Goal: Information Seeking & Learning: Check status

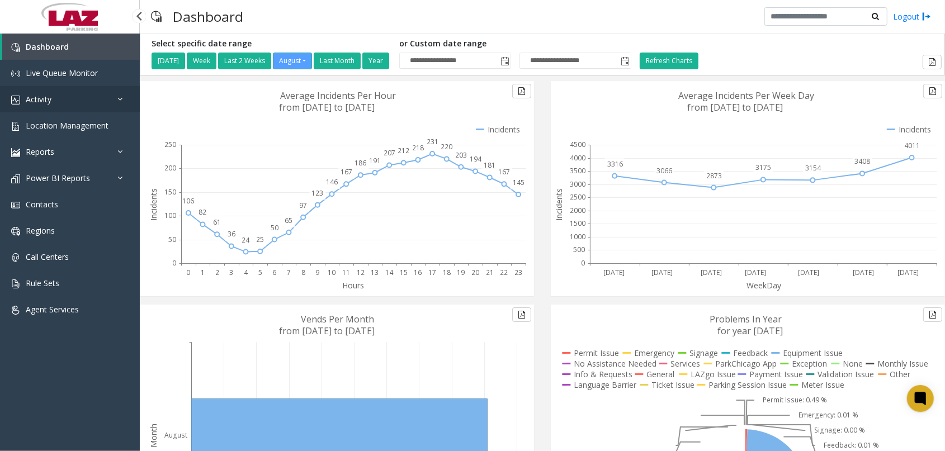
click at [66, 97] on link "Activity" at bounding box center [70, 99] width 140 height 26
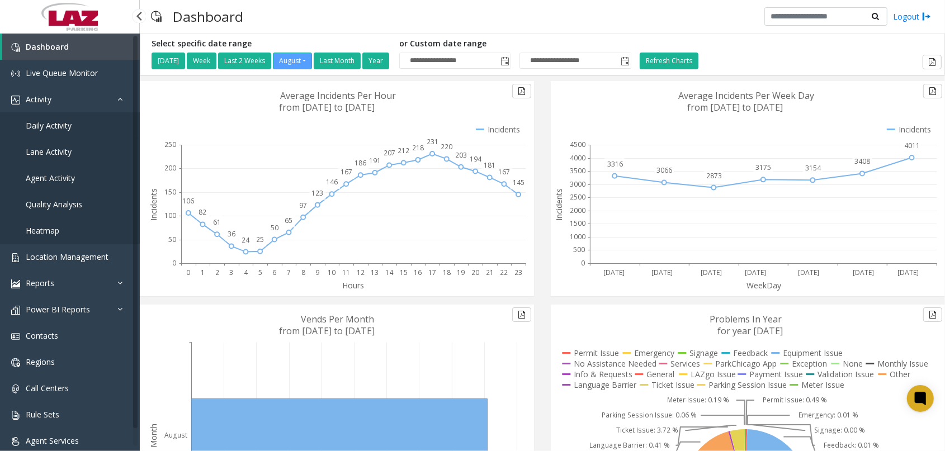
click at [58, 127] on span "Daily Activity" at bounding box center [49, 125] width 46 height 11
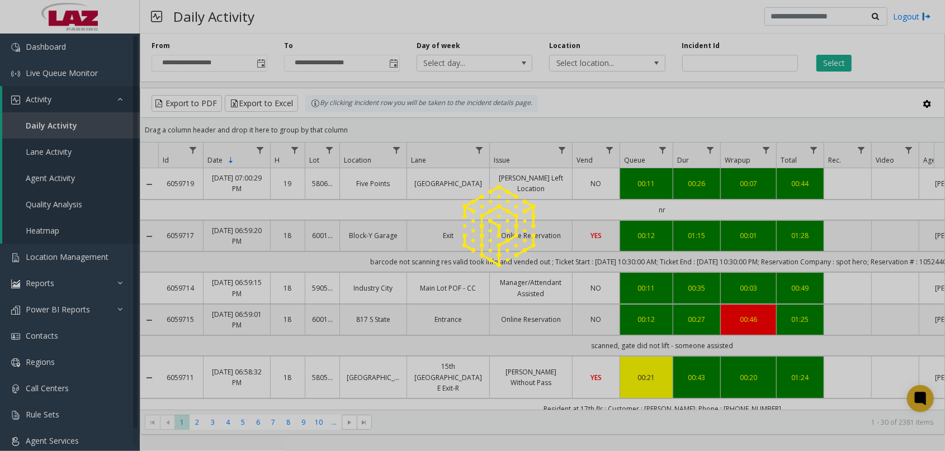
click at [259, 62] on div at bounding box center [472, 225] width 945 height 451
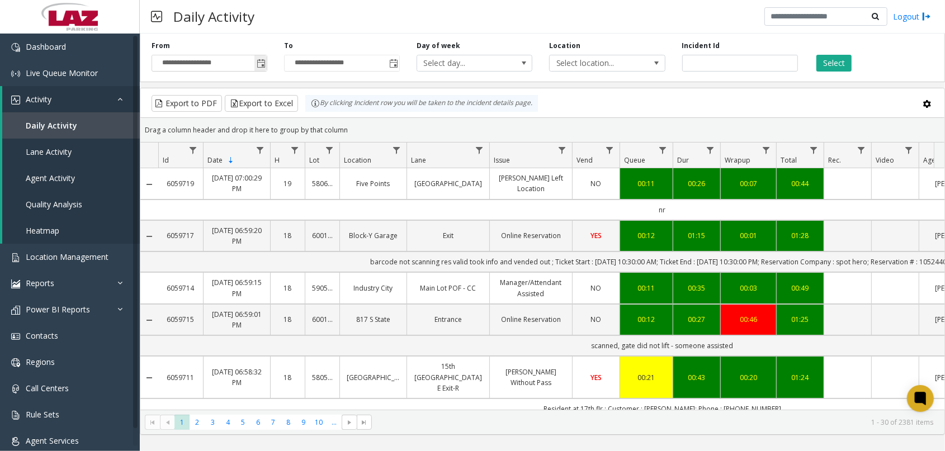
click at [262, 63] on span "Toggle popup" at bounding box center [261, 63] width 9 height 9
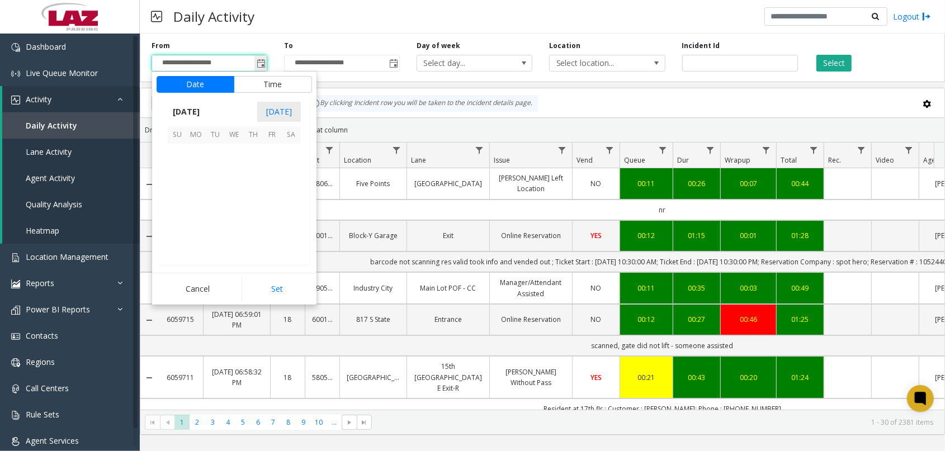
scroll to position [200388, 0]
click at [199, 208] on span "18" at bounding box center [196, 210] width 19 height 19
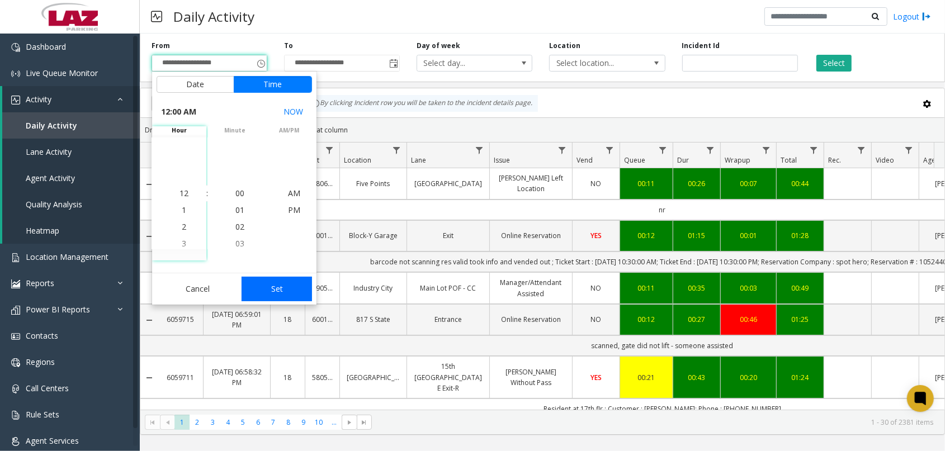
click at [264, 286] on button "Set" at bounding box center [276, 289] width 70 height 25
type input "**********"
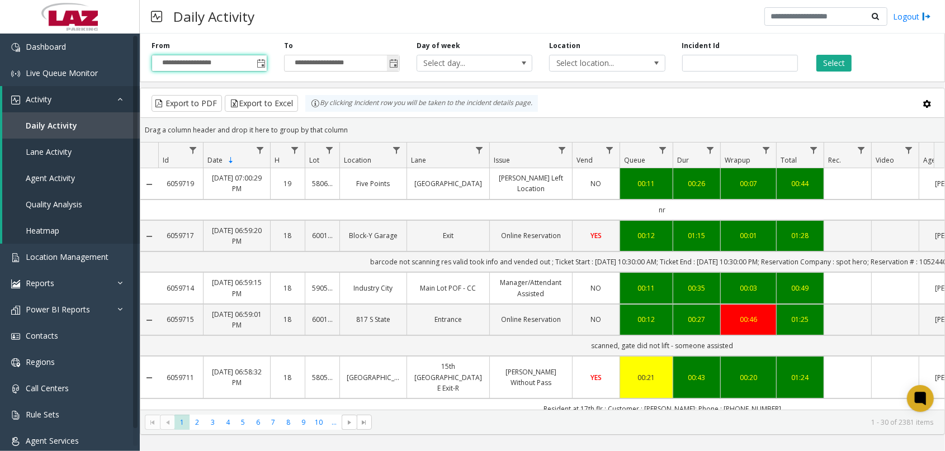
click at [395, 62] on span "Toggle popup" at bounding box center [393, 63] width 9 height 9
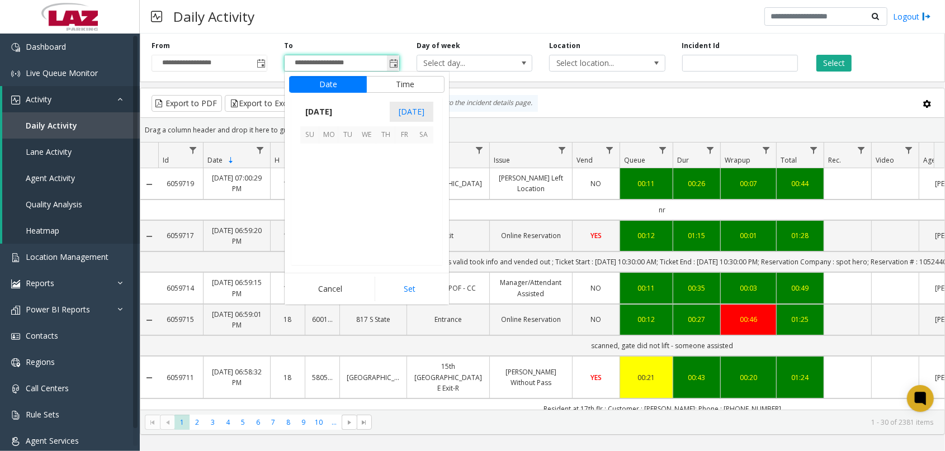
scroll to position [17, 0]
click at [334, 210] on span "18" at bounding box center [328, 210] width 19 height 19
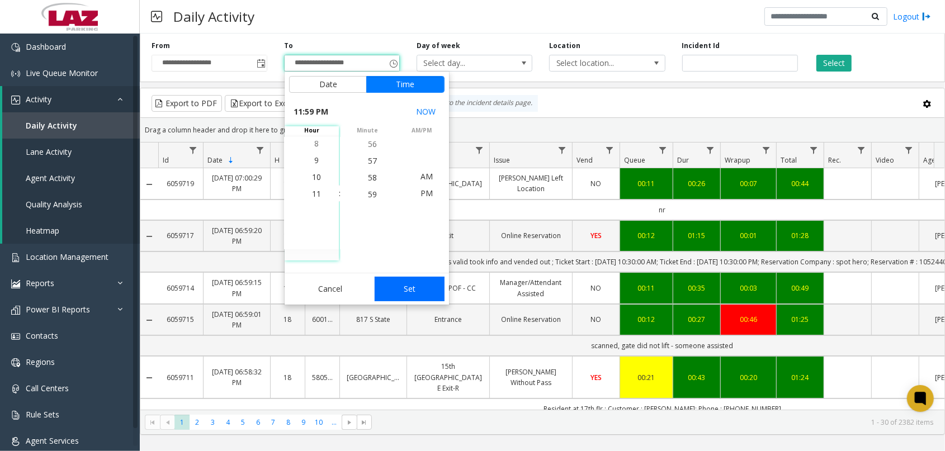
click at [405, 283] on button "Set" at bounding box center [409, 289] width 70 height 25
type input "**********"
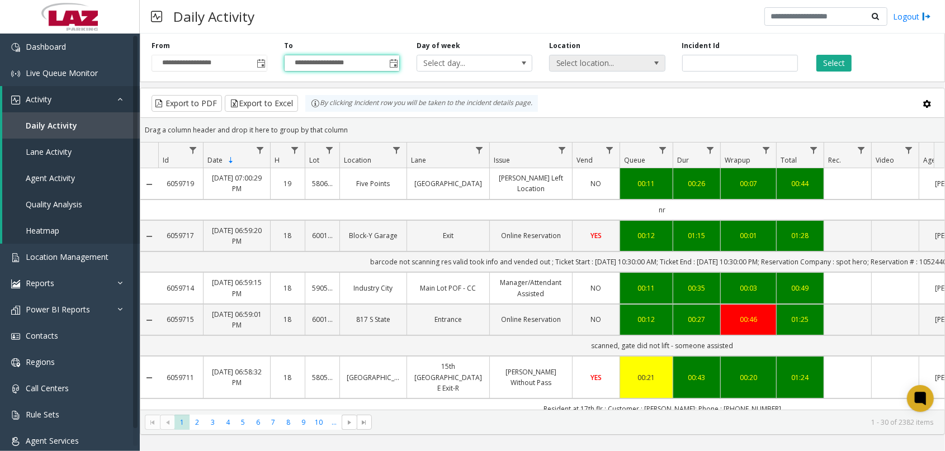
click at [600, 62] on span "Select location..." at bounding box center [595, 63] width 92 height 16
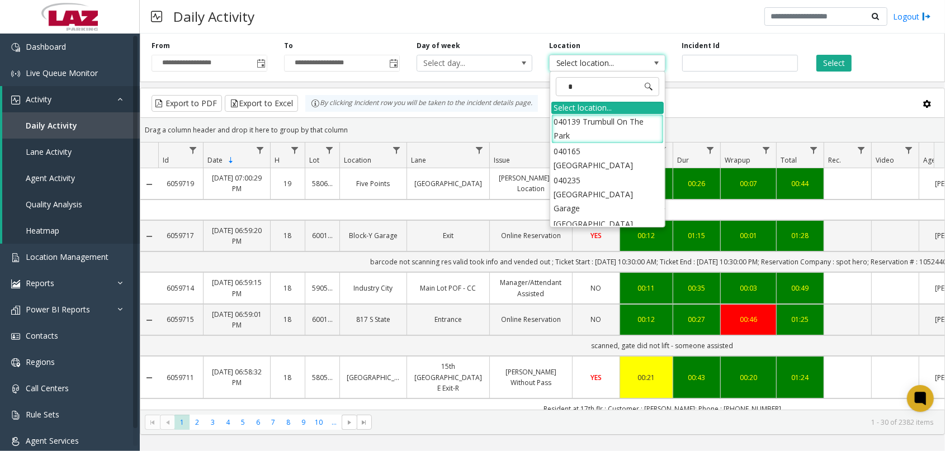
type input "**"
click at [570, 126] on li "090255 NYC Housing Authority" at bounding box center [607, 128] width 112 height 29
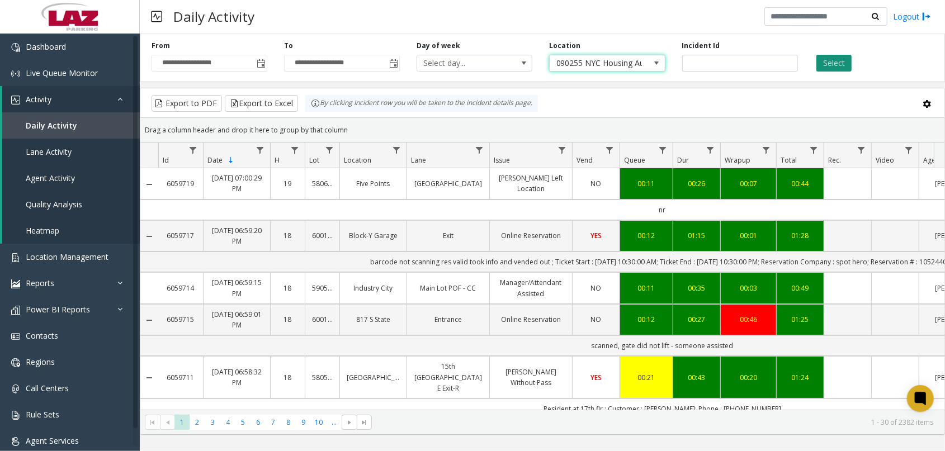
click at [833, 64] on button "Select" at bounding box center [833, 63] width 35 height 17
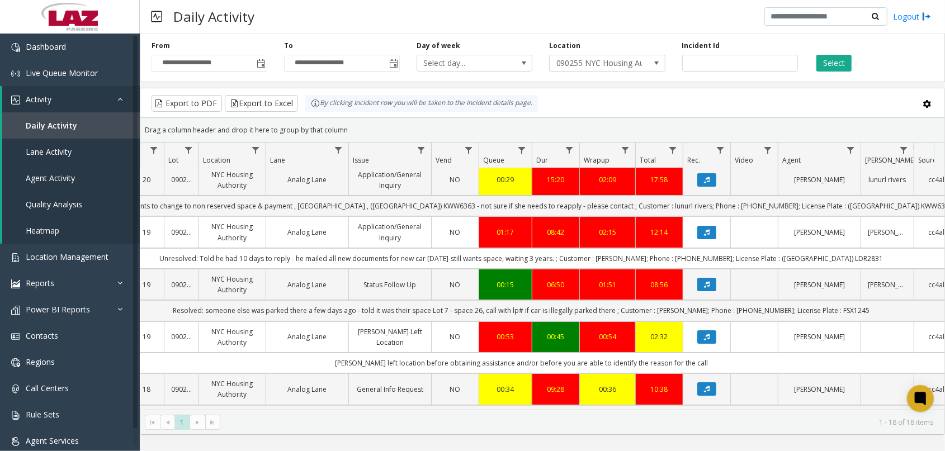
scroll to position [0, 146]
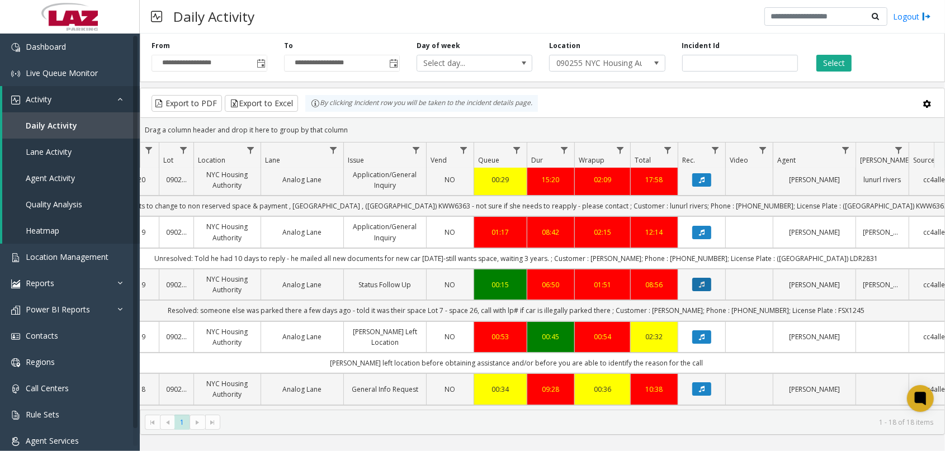
click at [702, 284] on icon "Data table" at bounding box center [702, 284] width 6 height 7
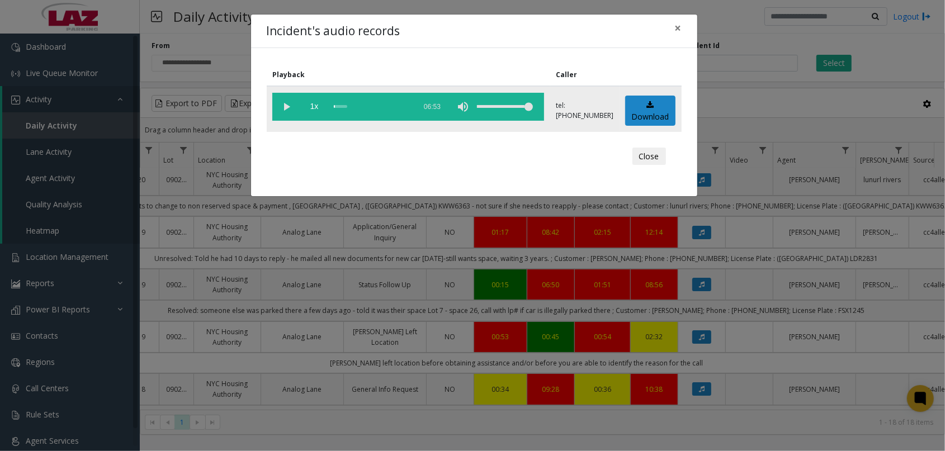
click at [285, 106] on vg-play-pause at bounding box center [286, 107] width 28 height 28
click at [340, 105] on div "scrub bar" at bounding box center [372, 107] width 76 height 28
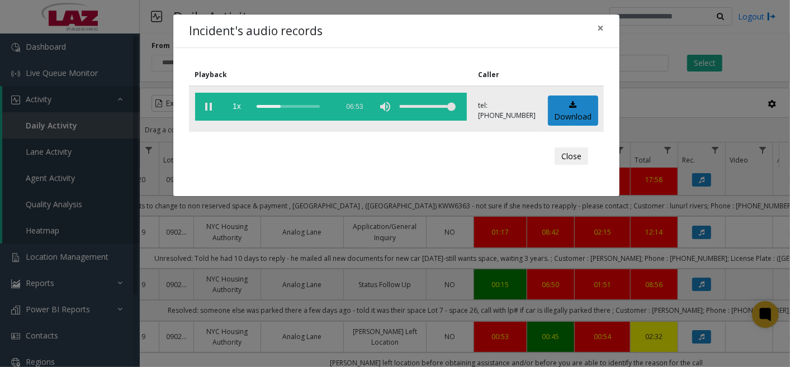
click at [277, 106] on div "scrub bar" at bounding box center [295, 107] width 76 height 28
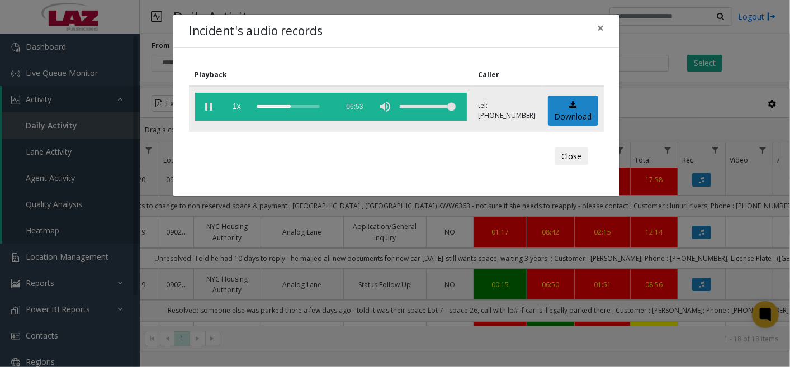
click at [286, 106] on div "scrub bar" at bounding box center [295, 107] width 76 height 28
click at [294, 105] on div "scrub bar" at bounding box center [295, 107] width 76 height 28
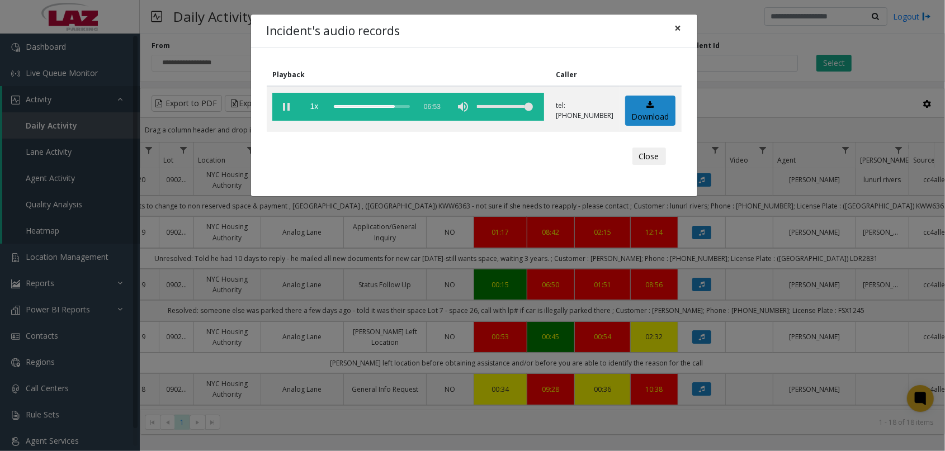
click at [684, 25] on button "×" at bounding box center [678, 28] width 22 height 27
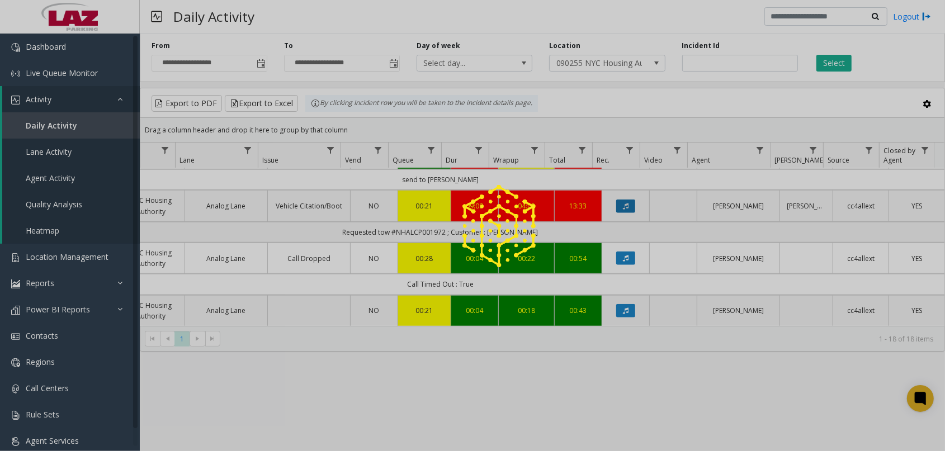
scroll to position [684, 231]
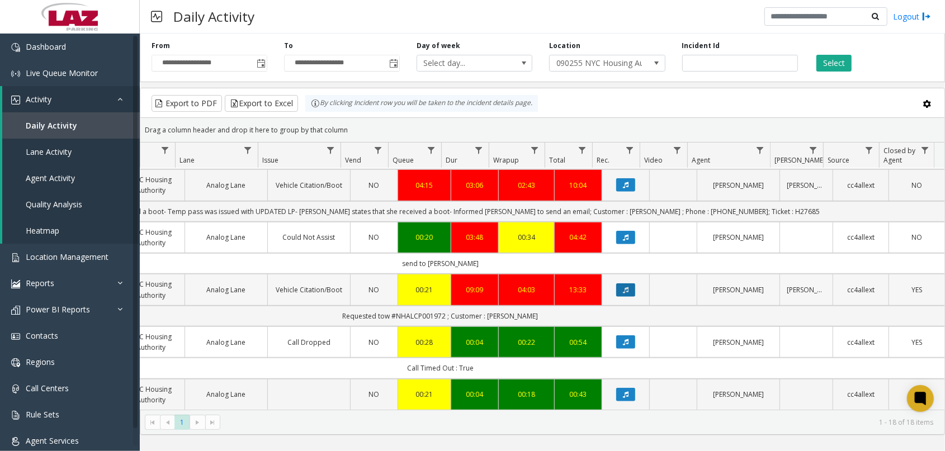
click at [617, 285] on button "Data table" at bounding box center [625, 289] width 19 height 13
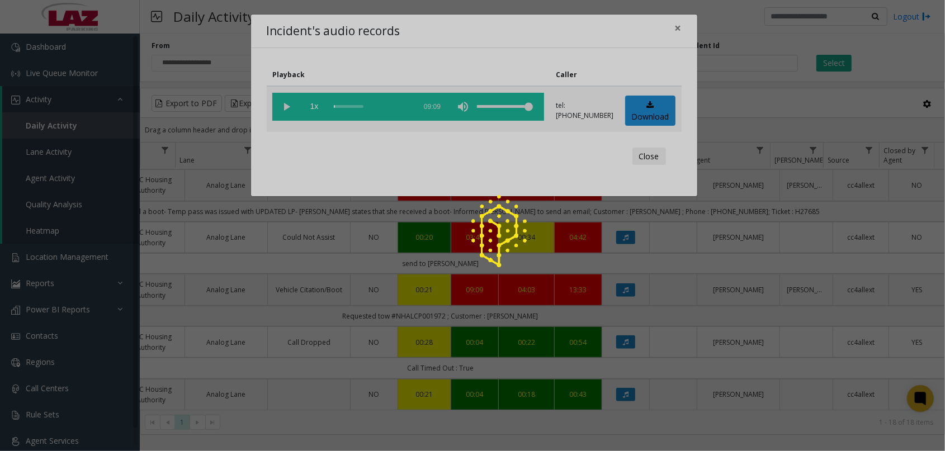
click at [282, 100] on div at bounding box center [472, 225] width 945 height 451
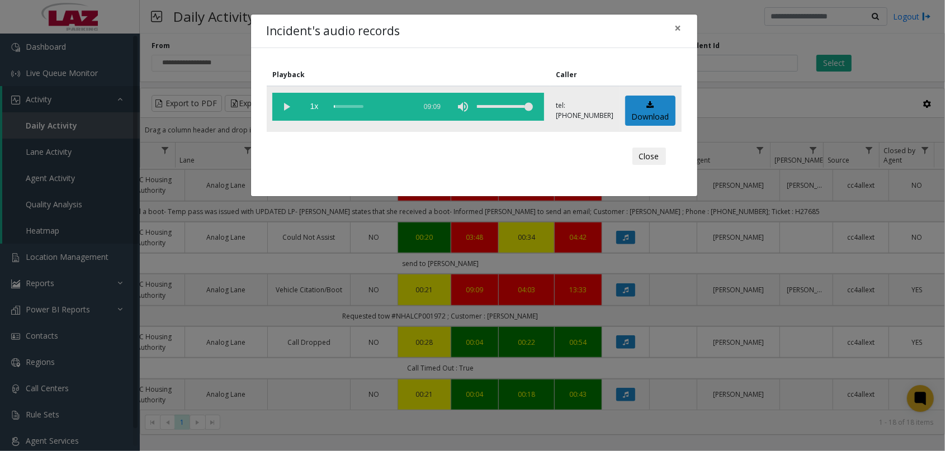
click at [343, 105] on div "scrub bar" at bounding box center [372, 107] width 76 height 28
click at [283, 105] on vg-play-pause at bounding box center [286, 107] width 28 height 28
click at [338, 105] on div "scrub bar" at bounding box center [372, 107] width 76 height 28
click at [347, 105] on div "scrub bar" at bounding box center [372, 107] width 76 height 28
click at [352, 105] on div "scrub bar" at bounding box center [372, 107] width 76 height 28
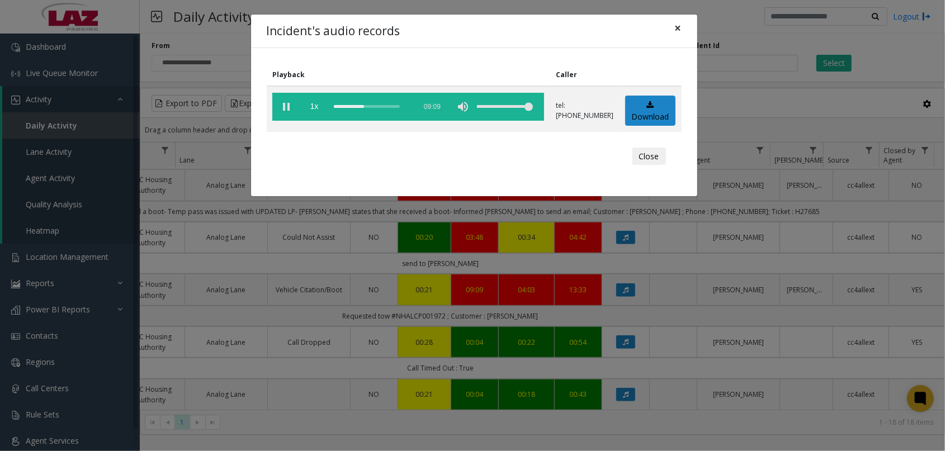
click at [678, 27] on span "×" at bounding box center [678, 28] width 7 height 16
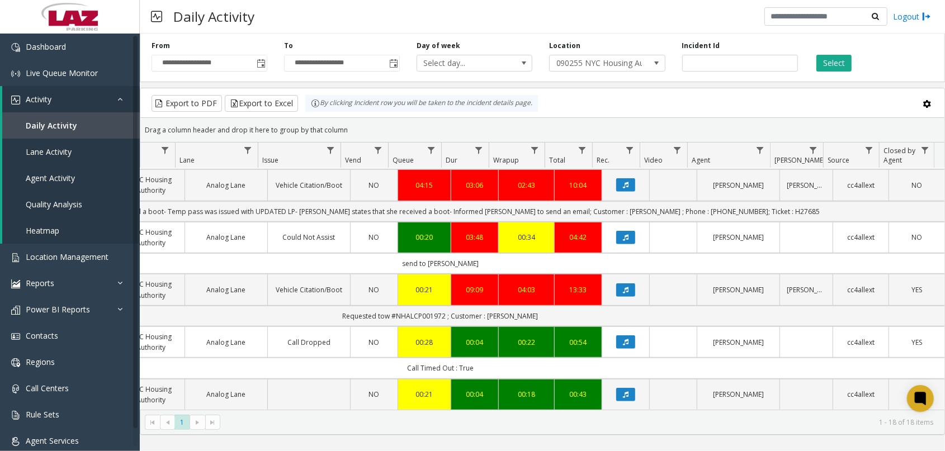
scroll to position [0, 184]
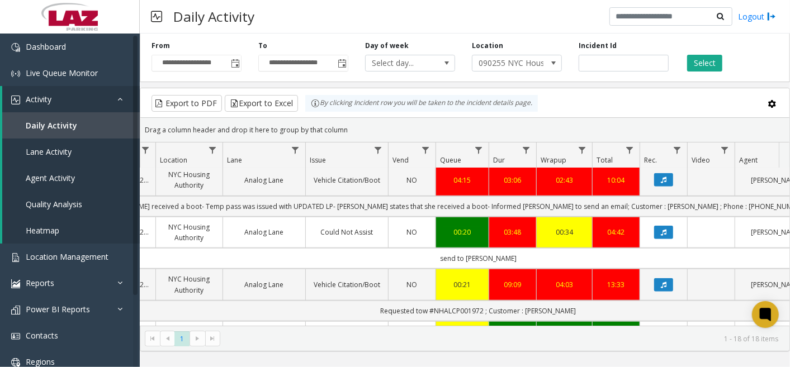
click at [604, 352] on div "**********" at bounding box center [465, 201] width 650 height 334
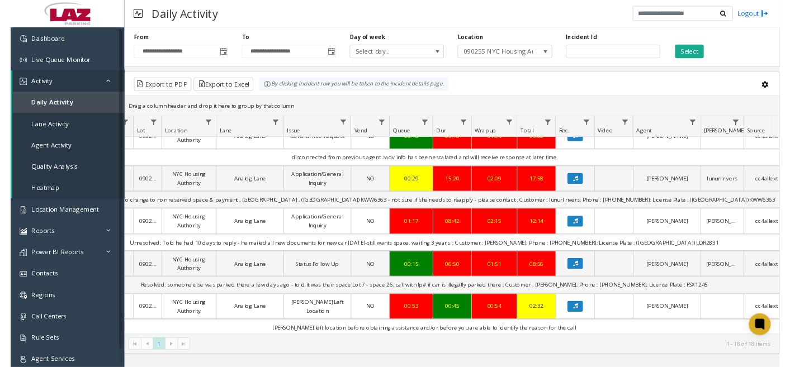
scroll to position [0, 154]
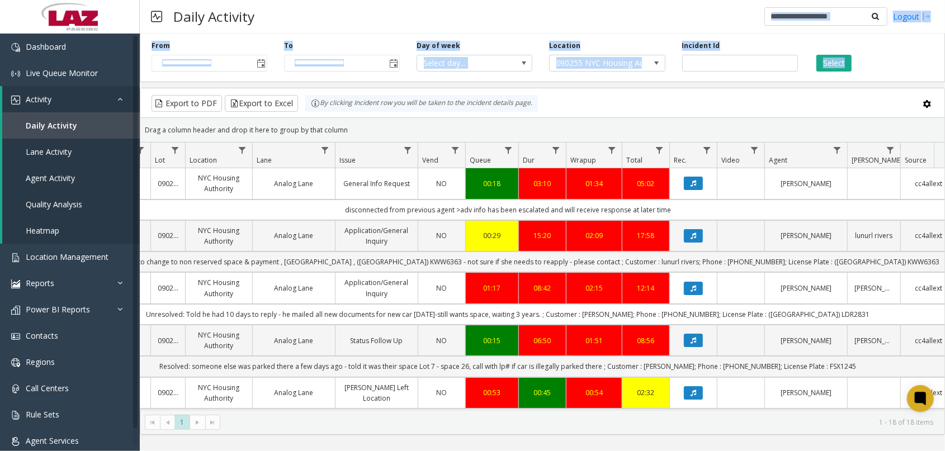
drag, startPoint x: 943, startPoint y: 177, endPoint x: 865, endPoint y: -41, distance: 231.6
click at [865, 0] on html "**********" at bounding box center [472, 225] width 945 height 451
